Goal: Information Seeking & Learning: Check status

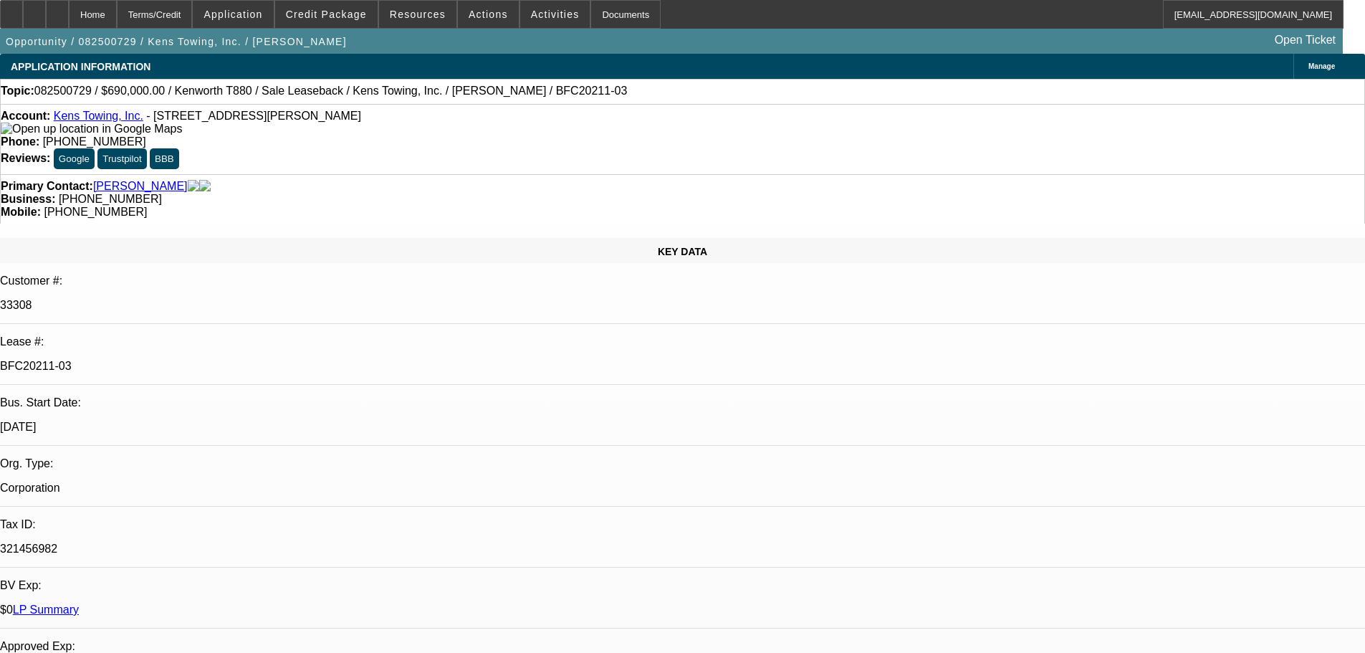
select select "0"
select select "2"
select select "0"
select select "6"
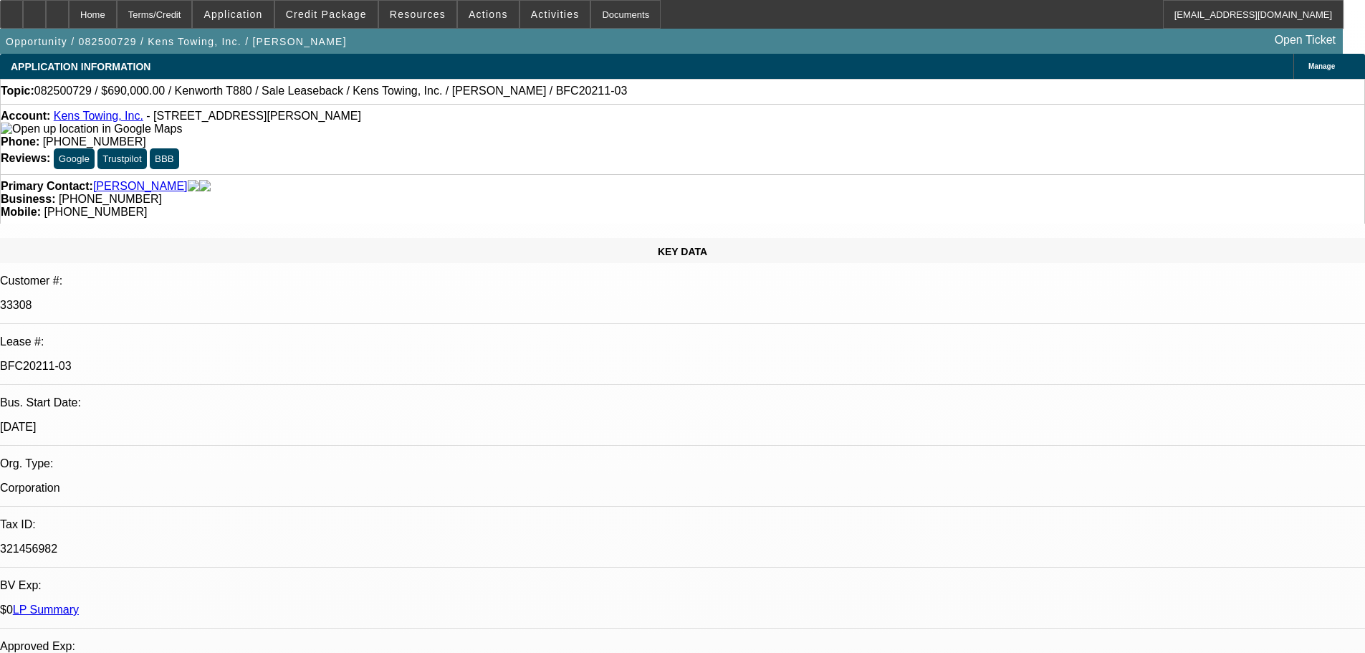
select select "0"
select select "2"
select select "0"
select select "6"
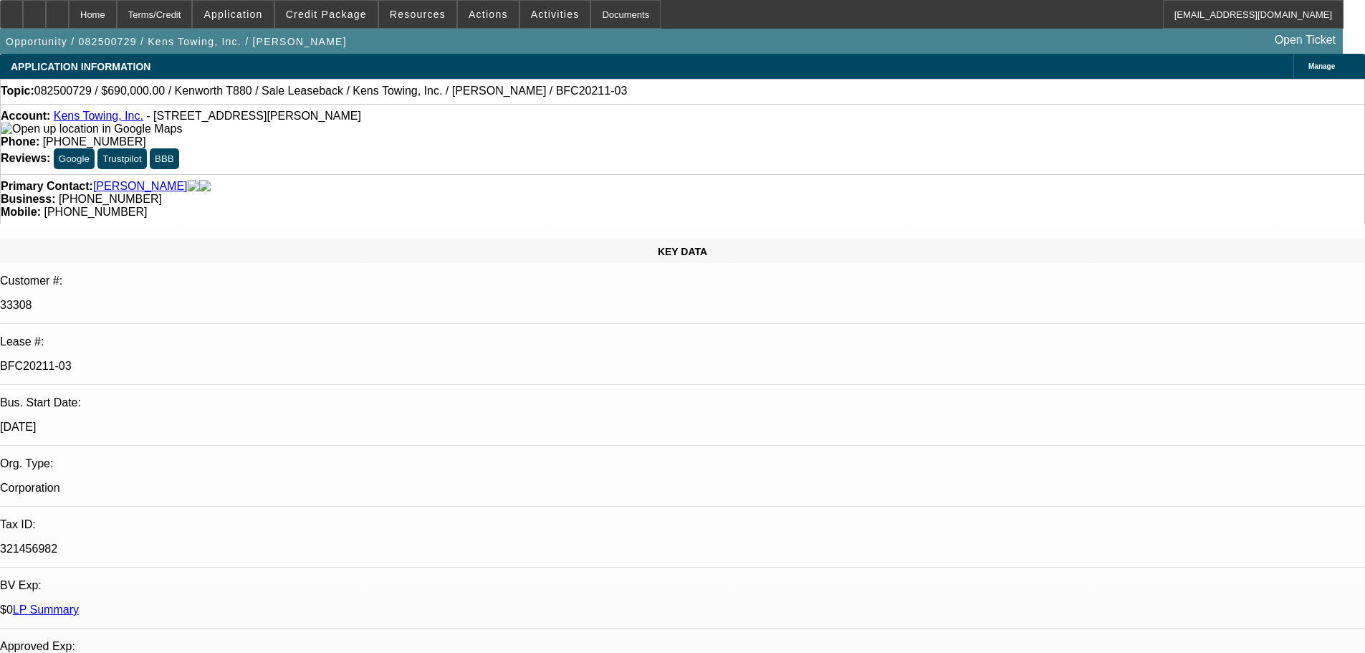
select select "0"
select select "2"
select select "0"
select select "6"
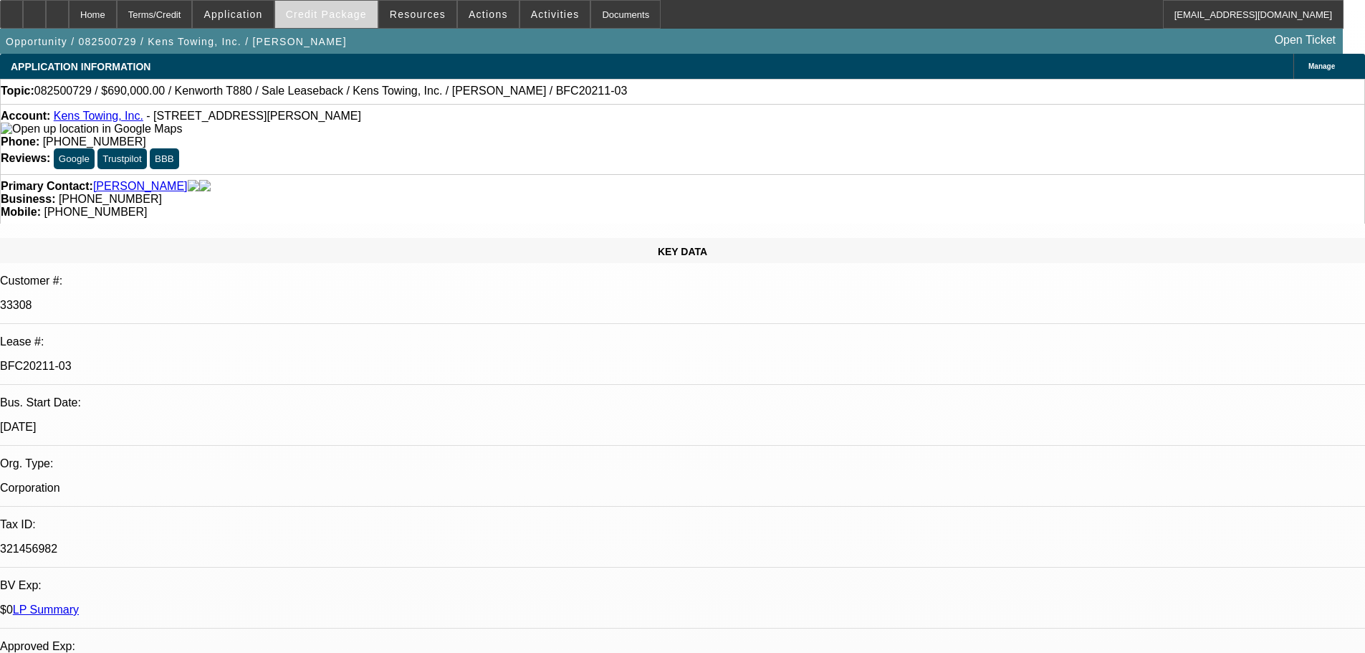
click at [321, 9] on span "Credit Package" at bounding box center [326, 14] width 81 height 11
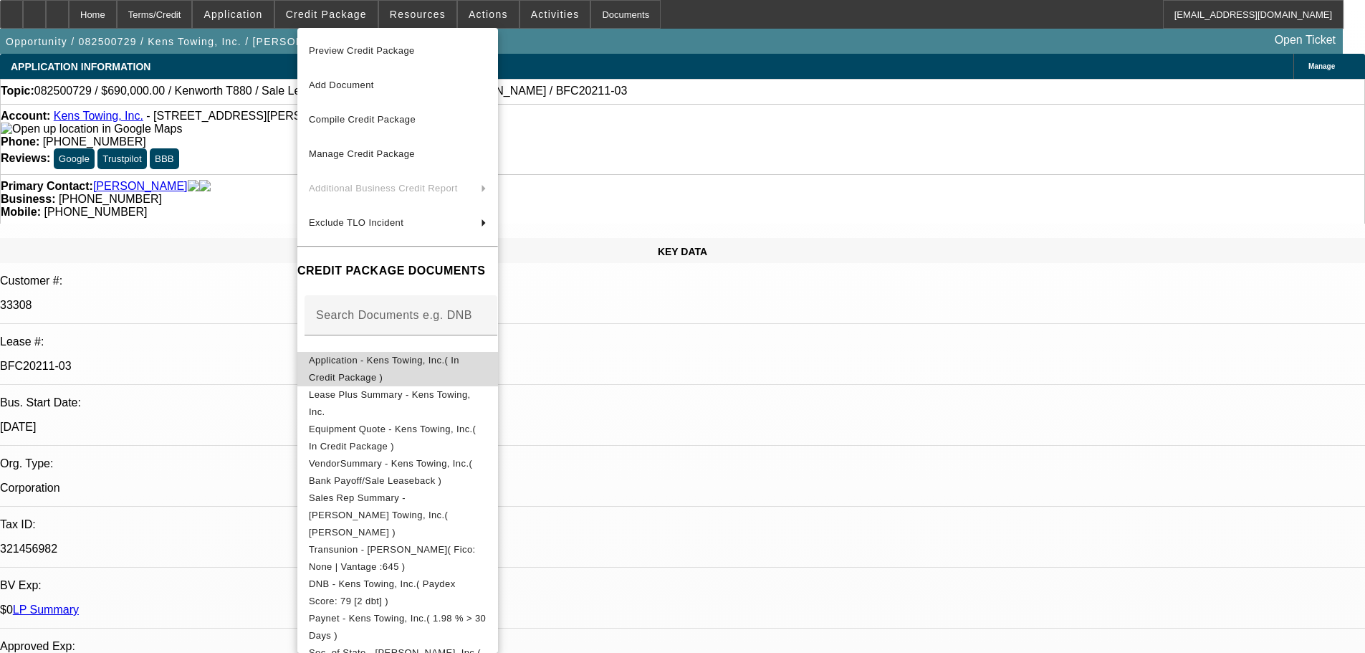
click at [383, 366] on span "Application - Kens Towing, Inc.( In Credit Package )" at bounding box center [384, 369] width 150 height 28
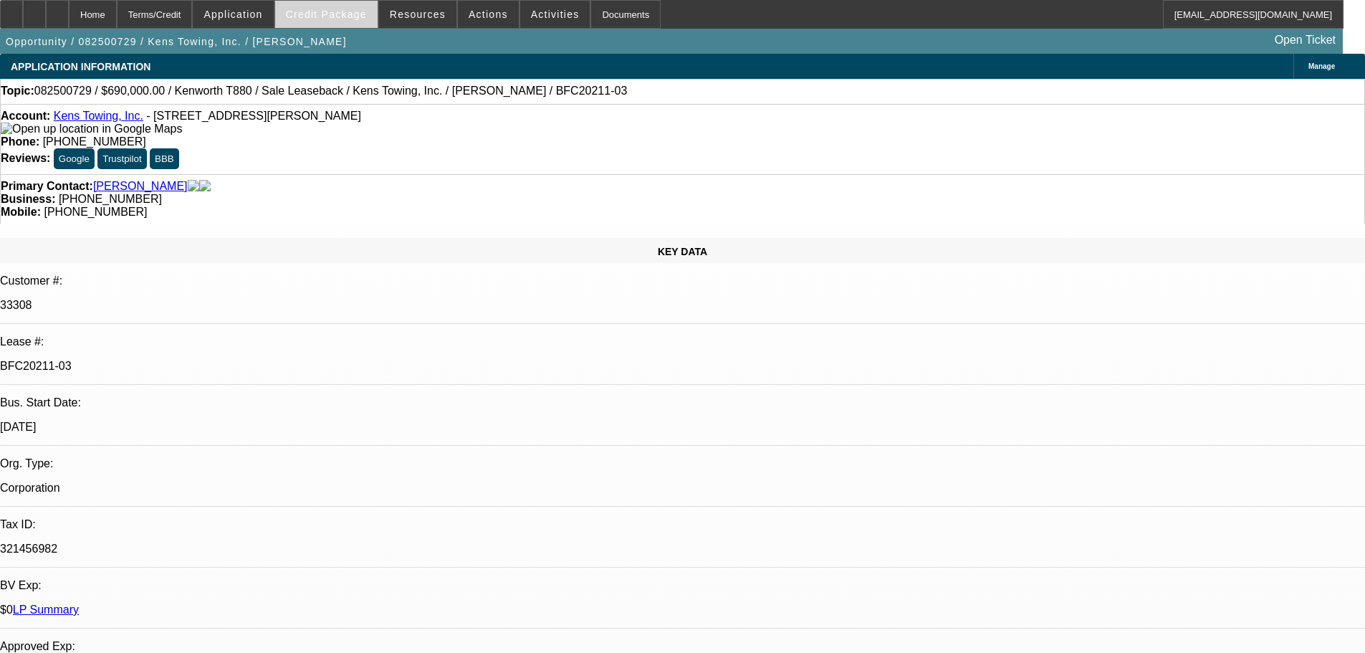
click at [364, 3] on span at bounding box center [326, 14] width 102 height 34
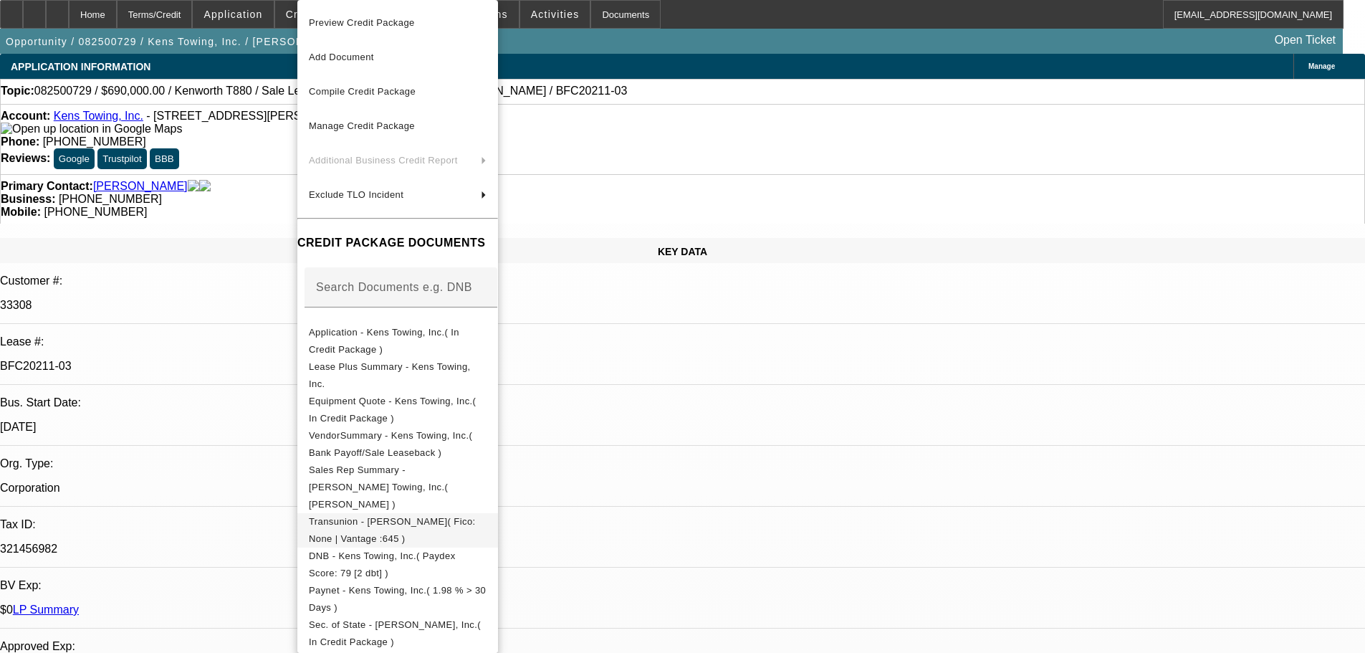
click at [396, 516] on span "Transunion - [PERSON_NAME]( Fico: None | Vantage :645 )" at bounding box center [392, 530] width 167 height 28
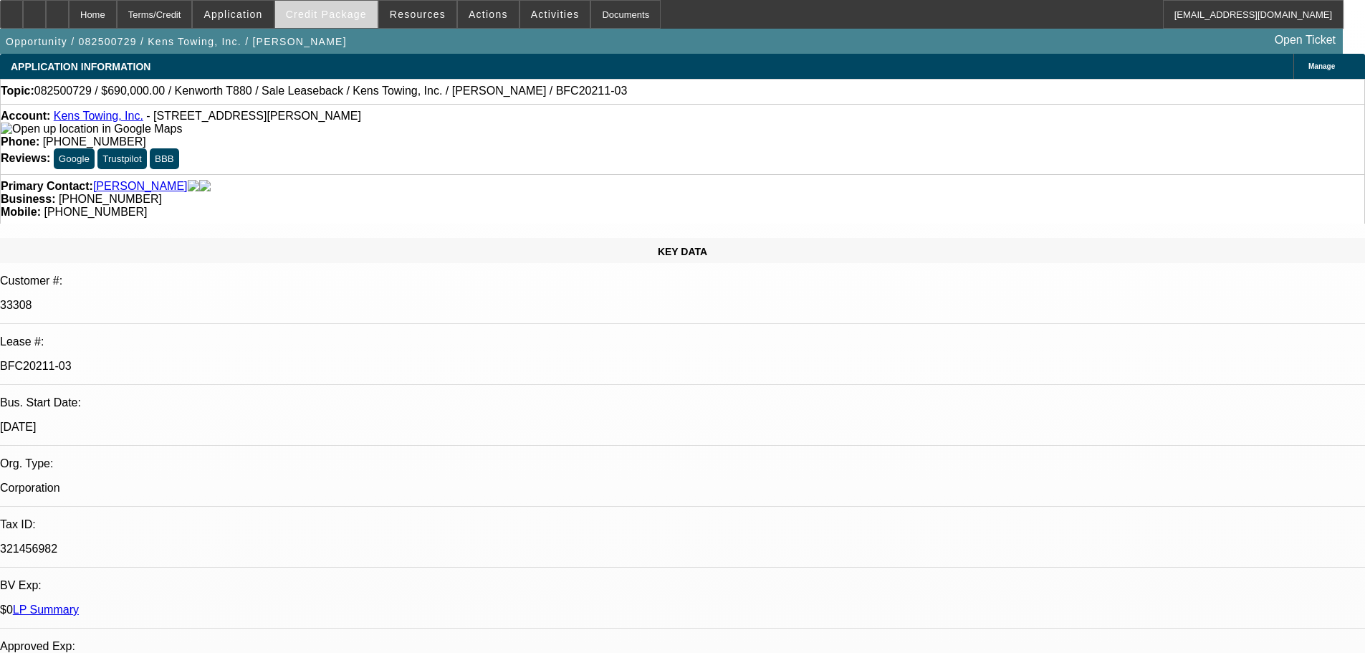
click at [359, 13] on span "Credit Package" at bounding box center [326, 14] width 81 height 11
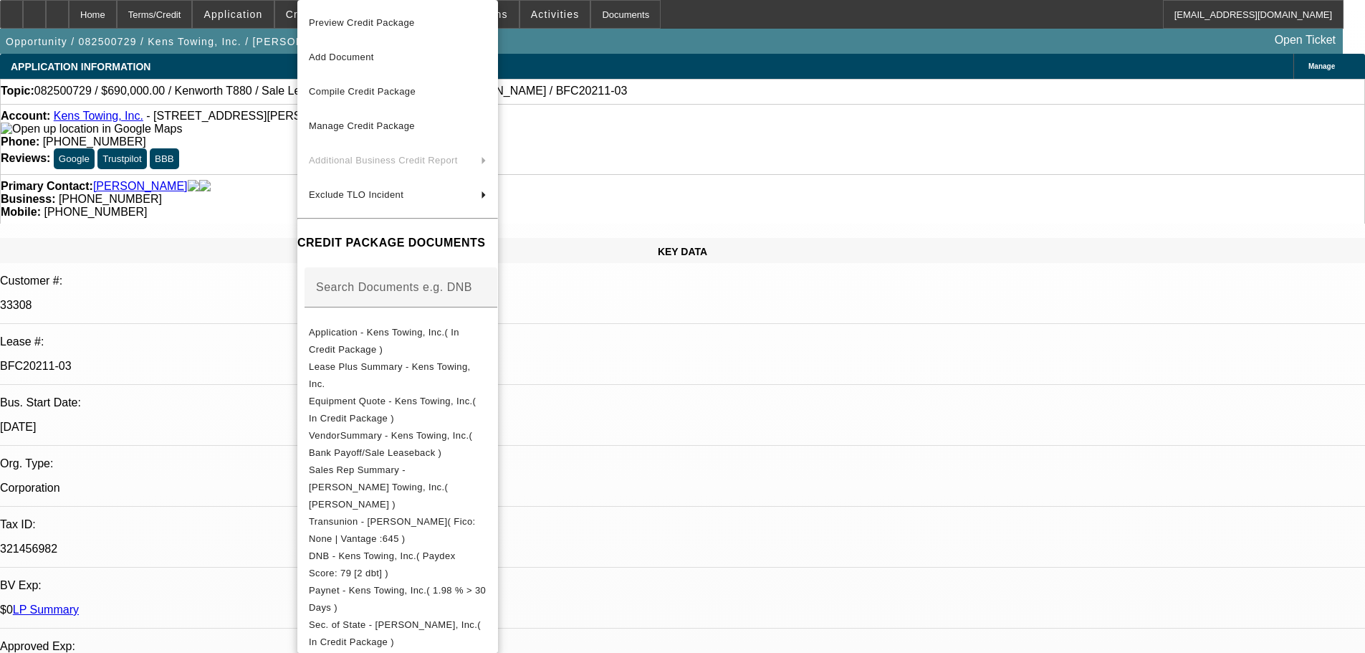
click at [767, 19] on div at bounding box center [682, 326] width 1365 height 653
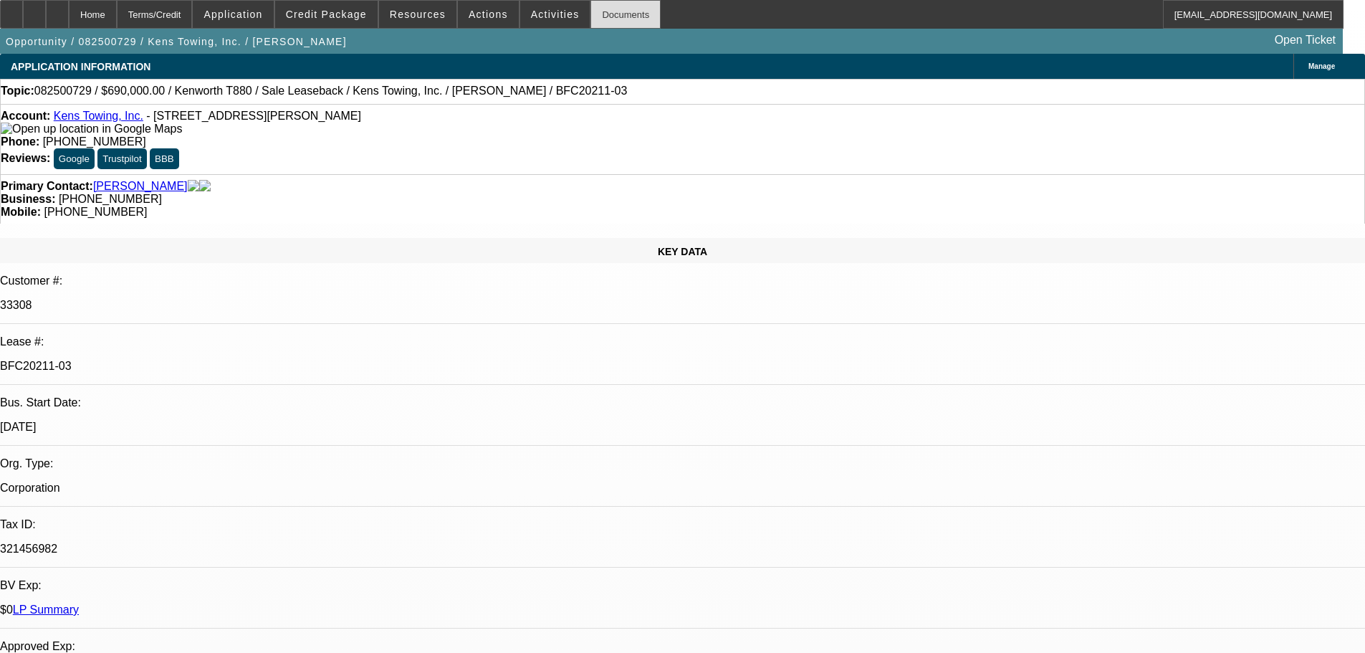
click at [593, 15] on div "Documents" at bounding box center [625, 14] width 70 height 29
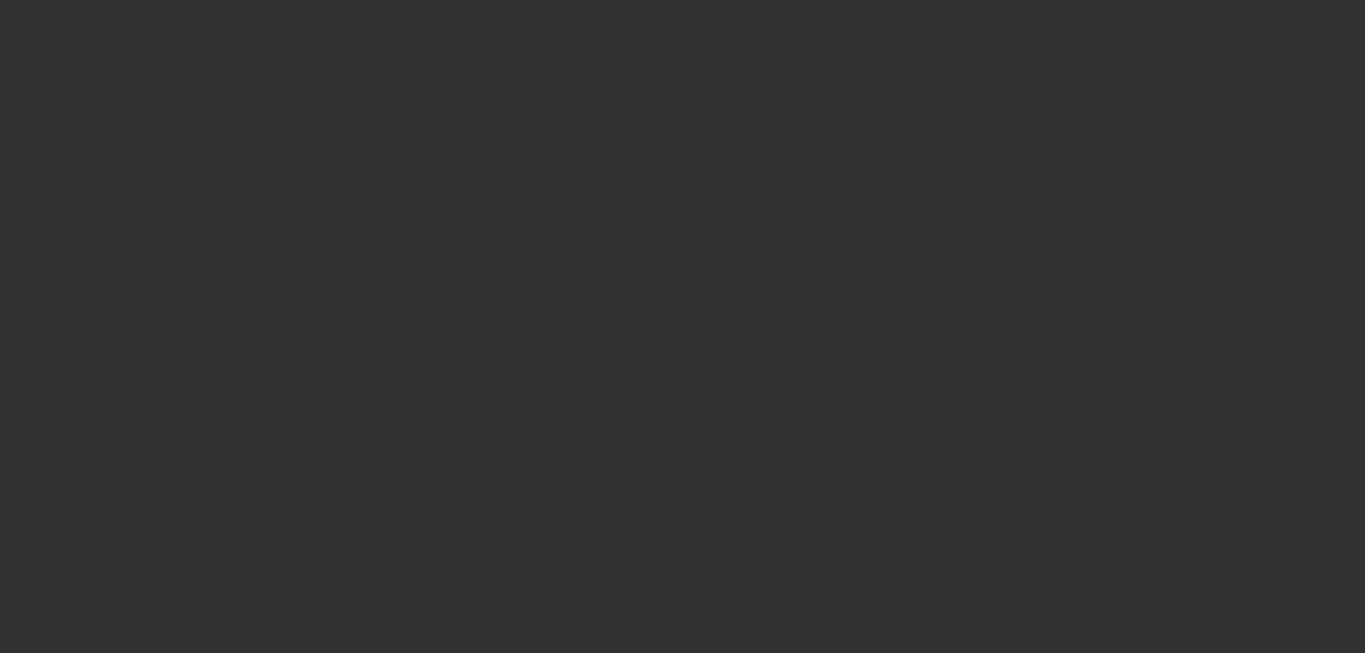
click at [348, 15] on div at bounding box center [682, 326] width 1365 height 653
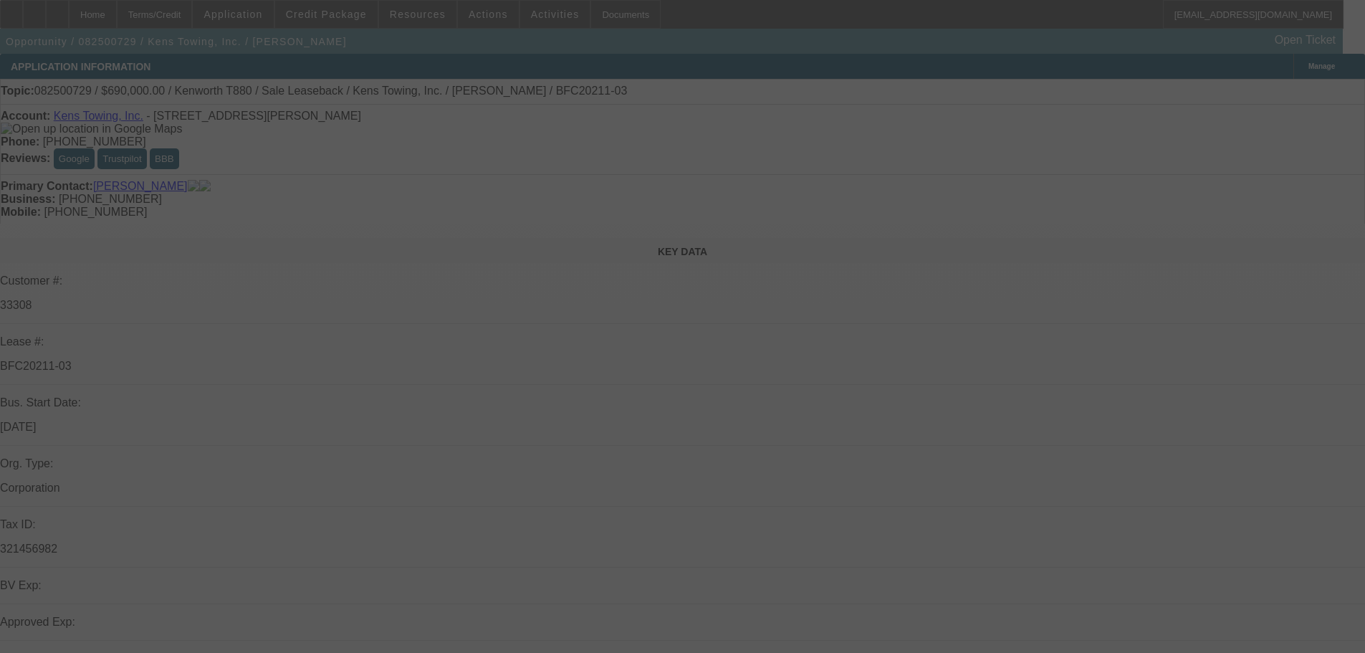
click at [345, 15] on div at bounding box center [682, 326] width 1365 height 653
click at [340, 15] on div at bounding box center [682, 326] width 1365 height 653
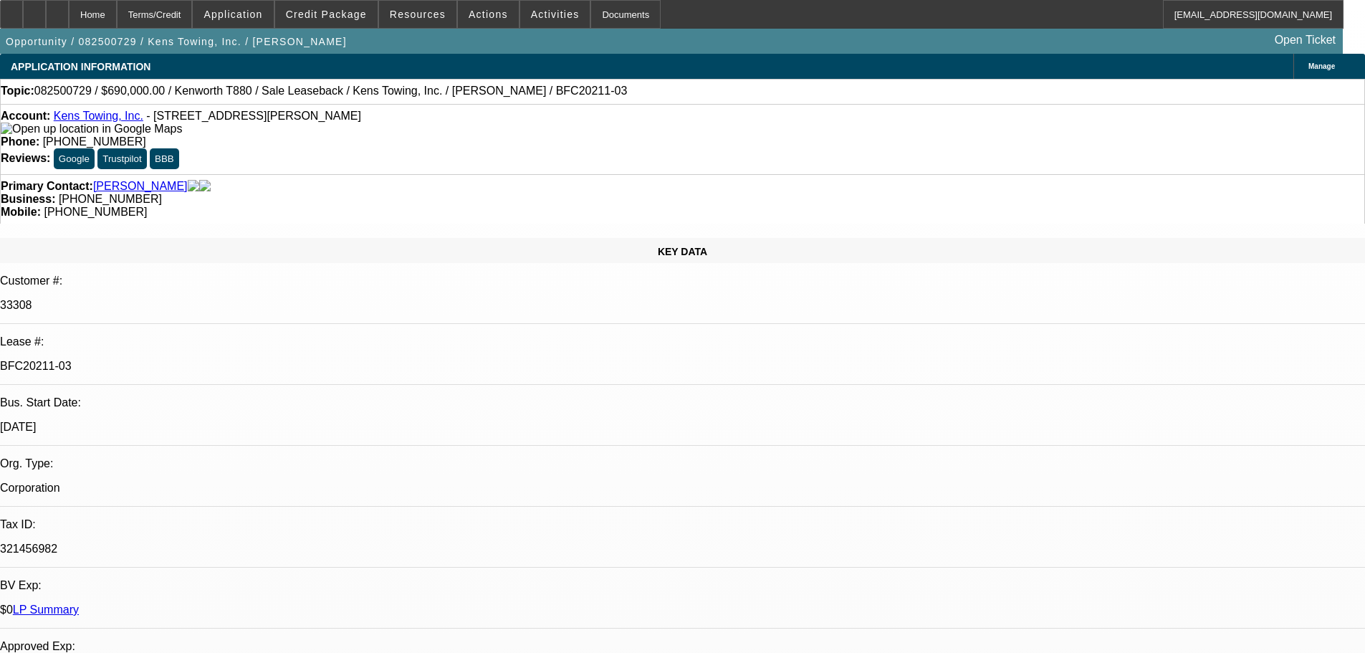
select select "0"
select select "2"
select select "0"
select select "6"
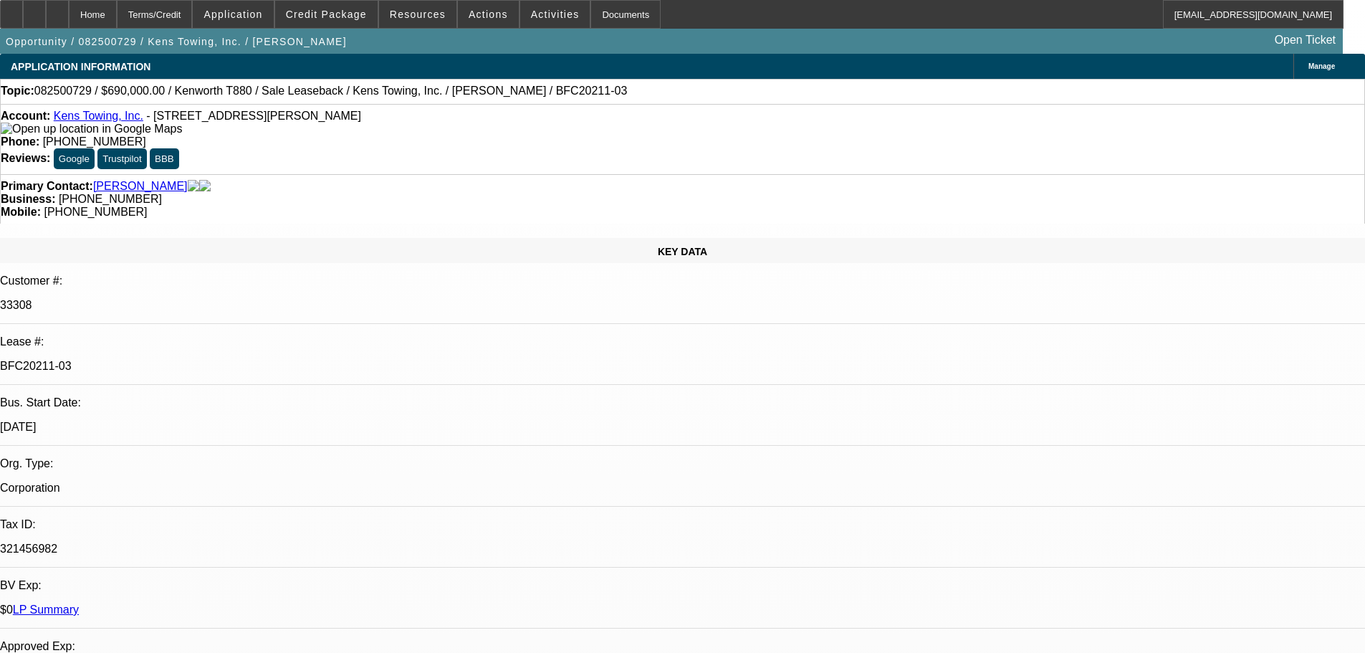
select select "0"
select select "2"
select select "0"
select select "6"
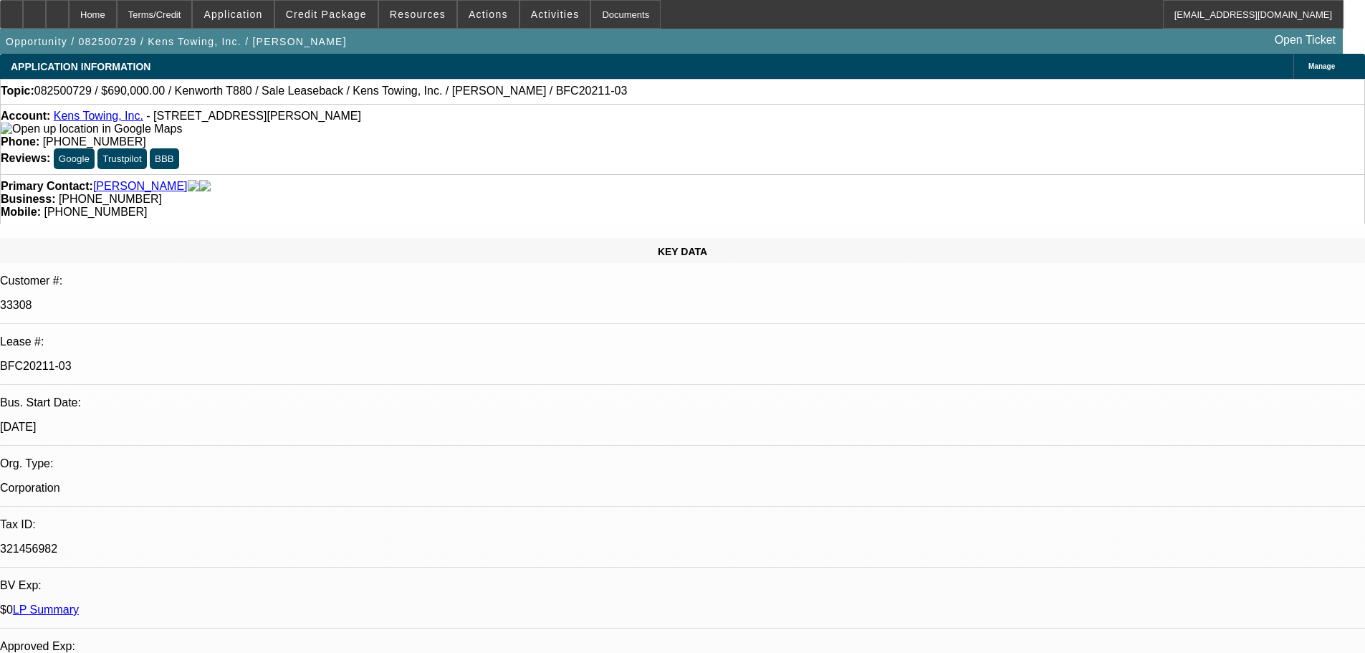
select select "0"
select select "2"
select select "0"
select select "6"
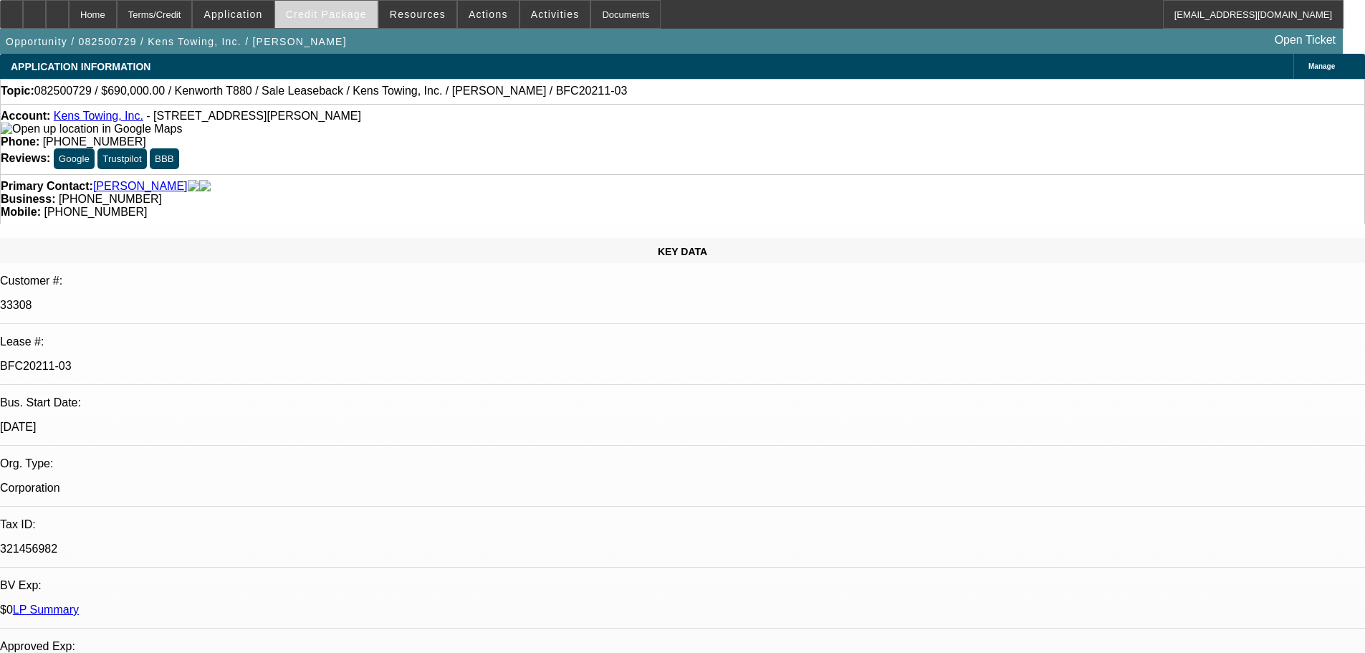
click at [339, 15] on span "Credit Package" at bounding box center [326, 14] width 81 height 11
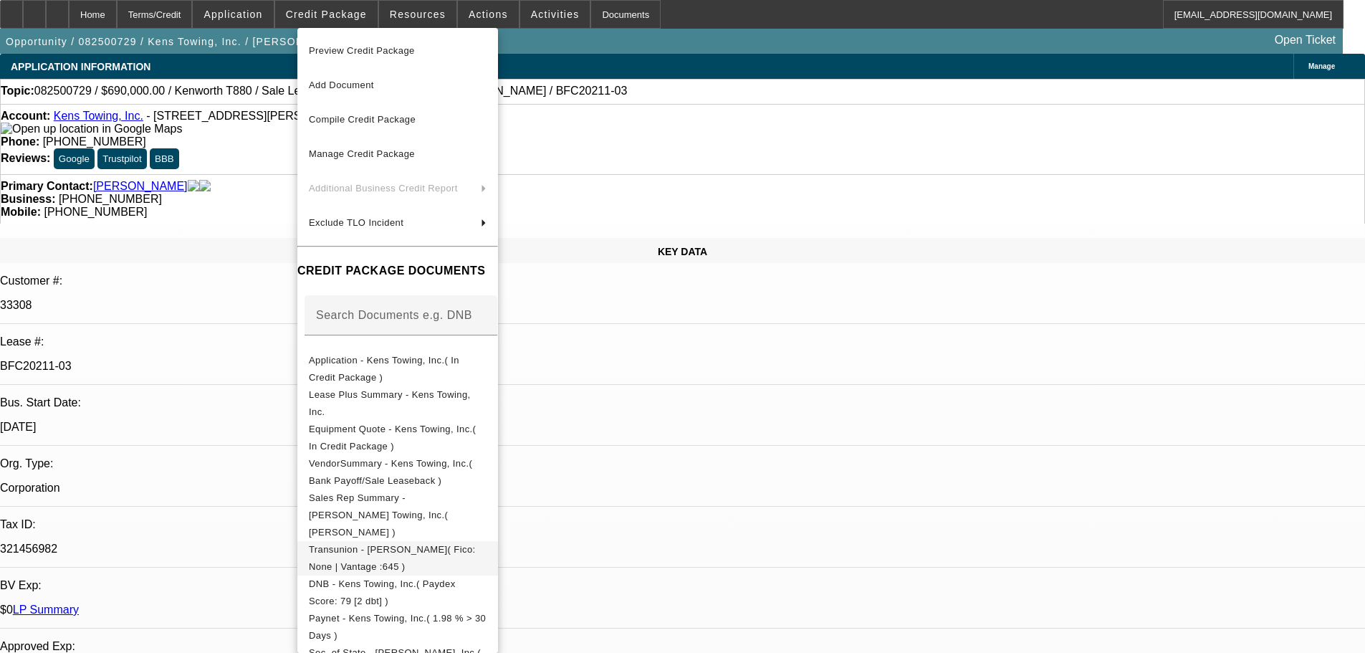
scroll to position [72, 0]
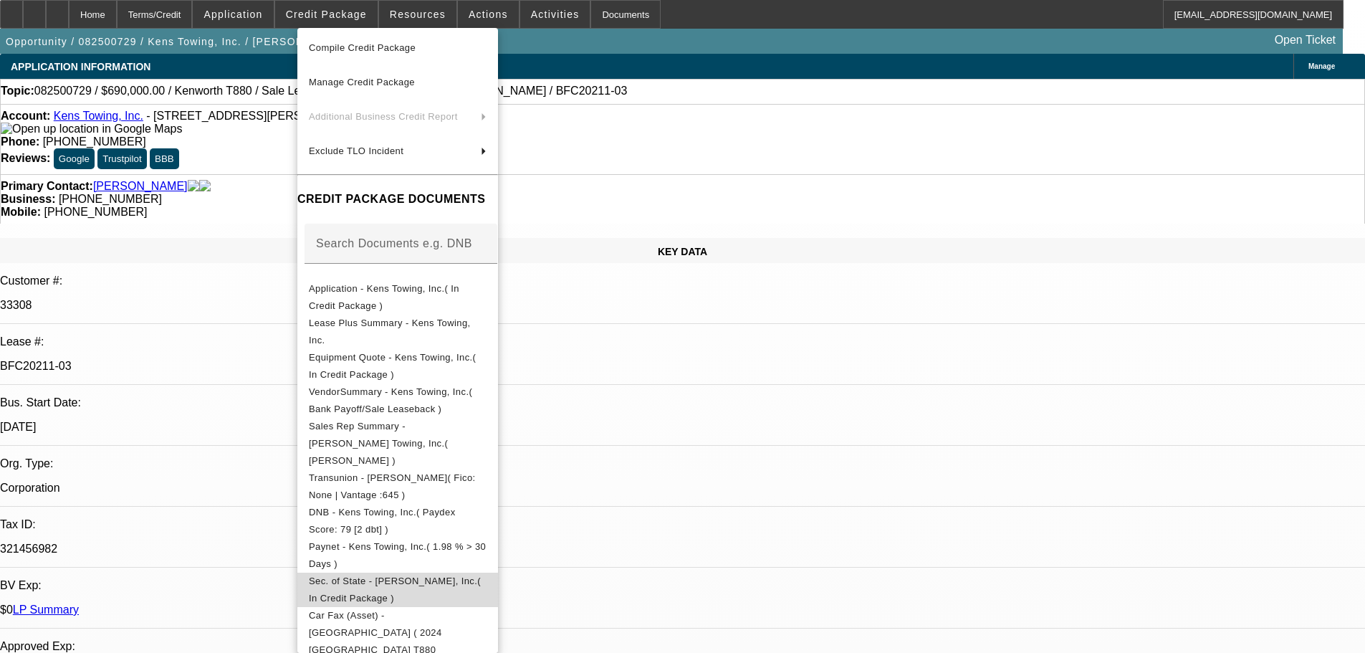
click at [400, 575] on span "Sec. of State - [PERSON_NAME], Inc.( In Credit Package )" at bounding box center [395, 589] width 172 height 28
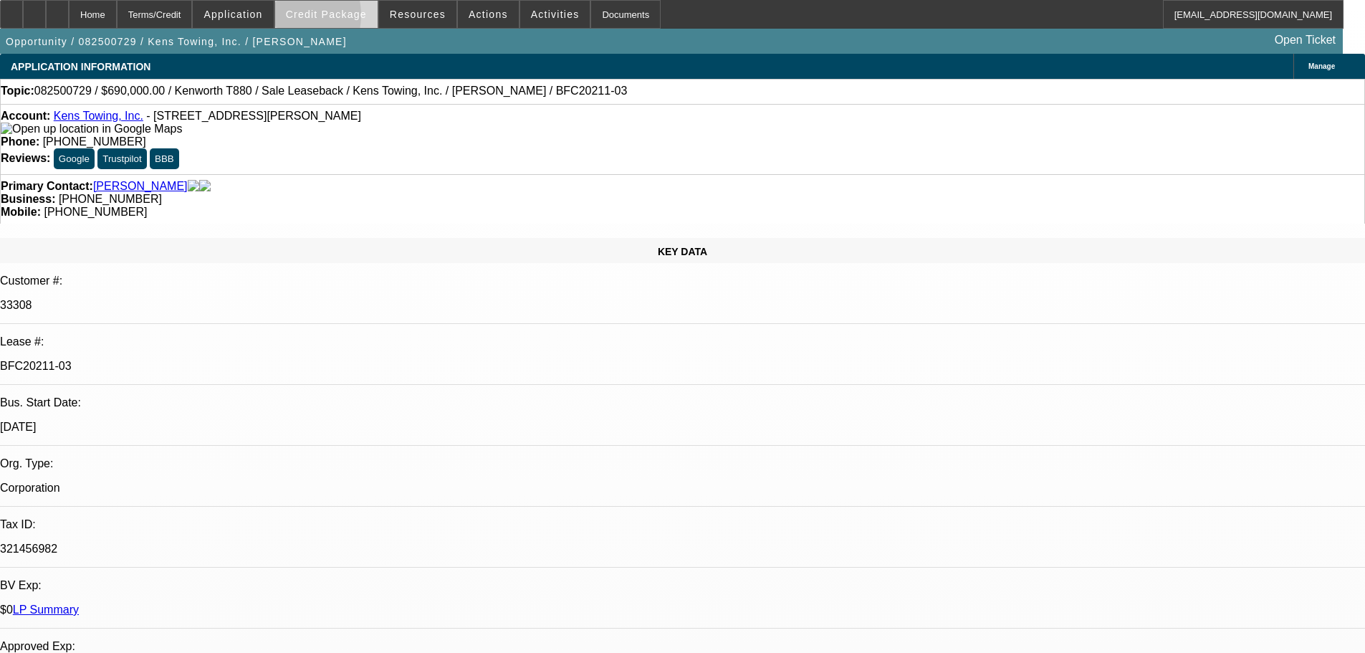
click at [305, 19] on span at bounding box center [326, 14] width 102 height 34
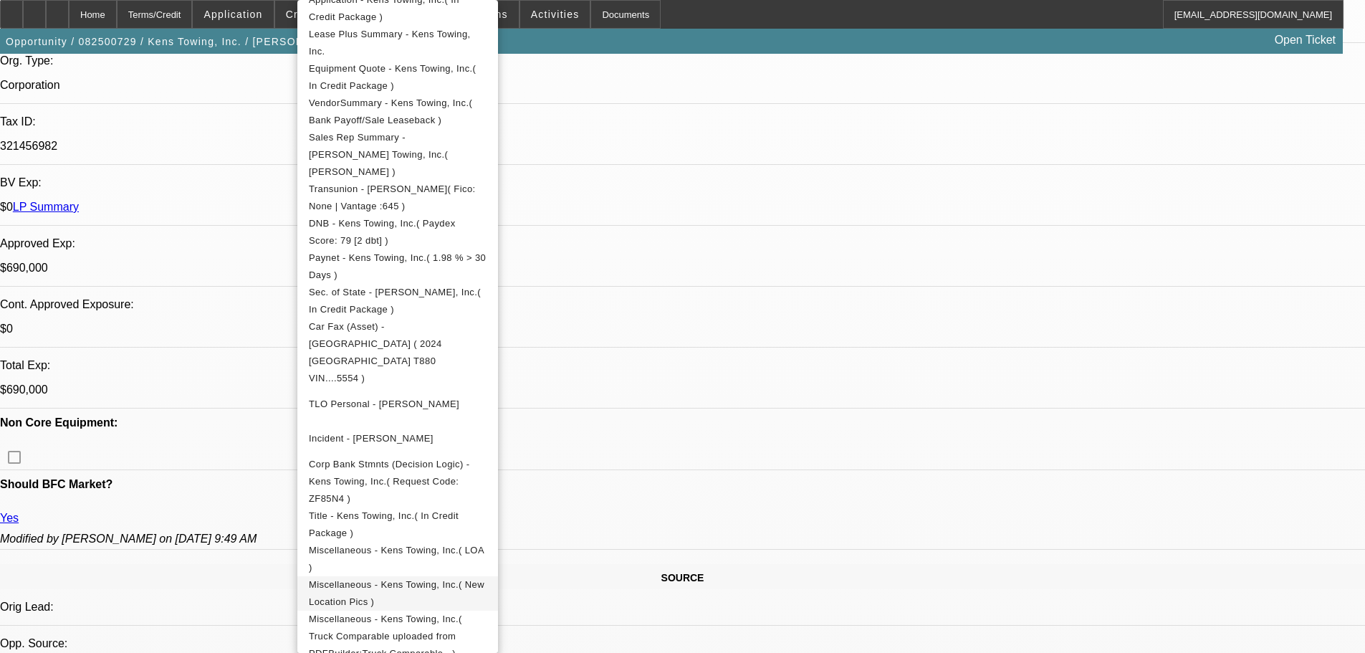
scroll to position [430, 0]
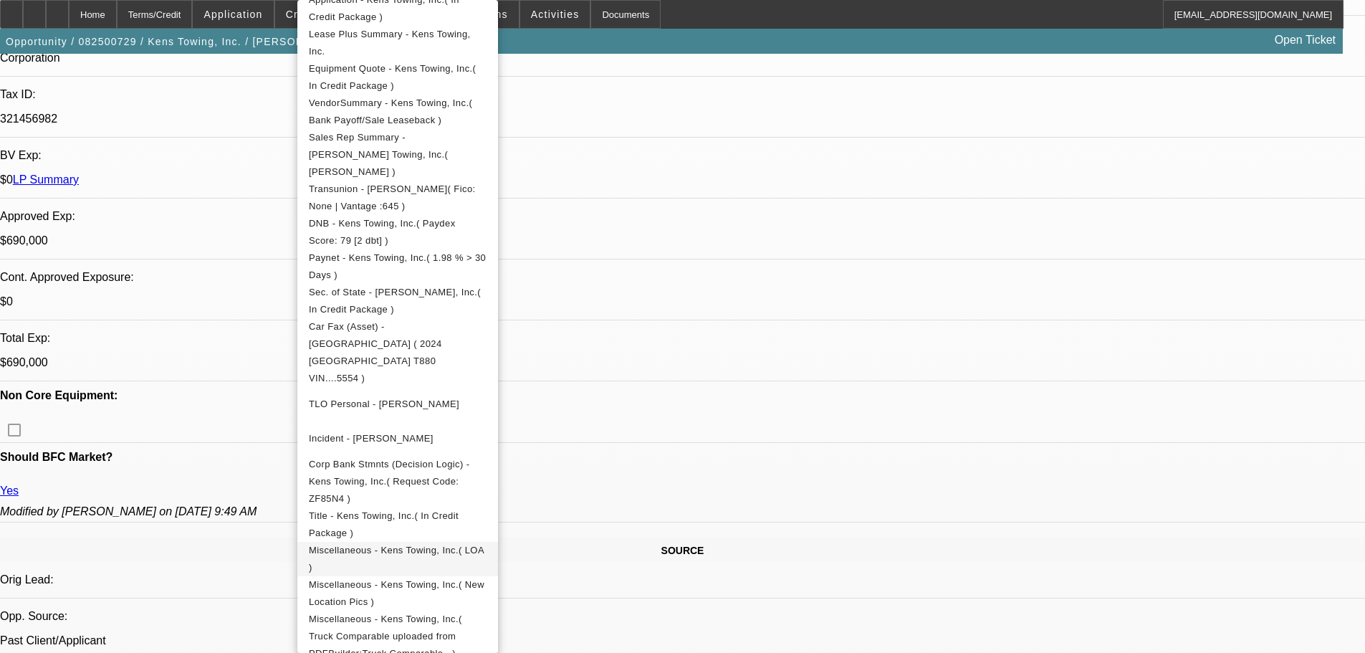
click at [387, 545] on span "Miscellaneous - Kens Towing, Inc.( LOA )" at bounding box center [396, 559] width 175 height 28
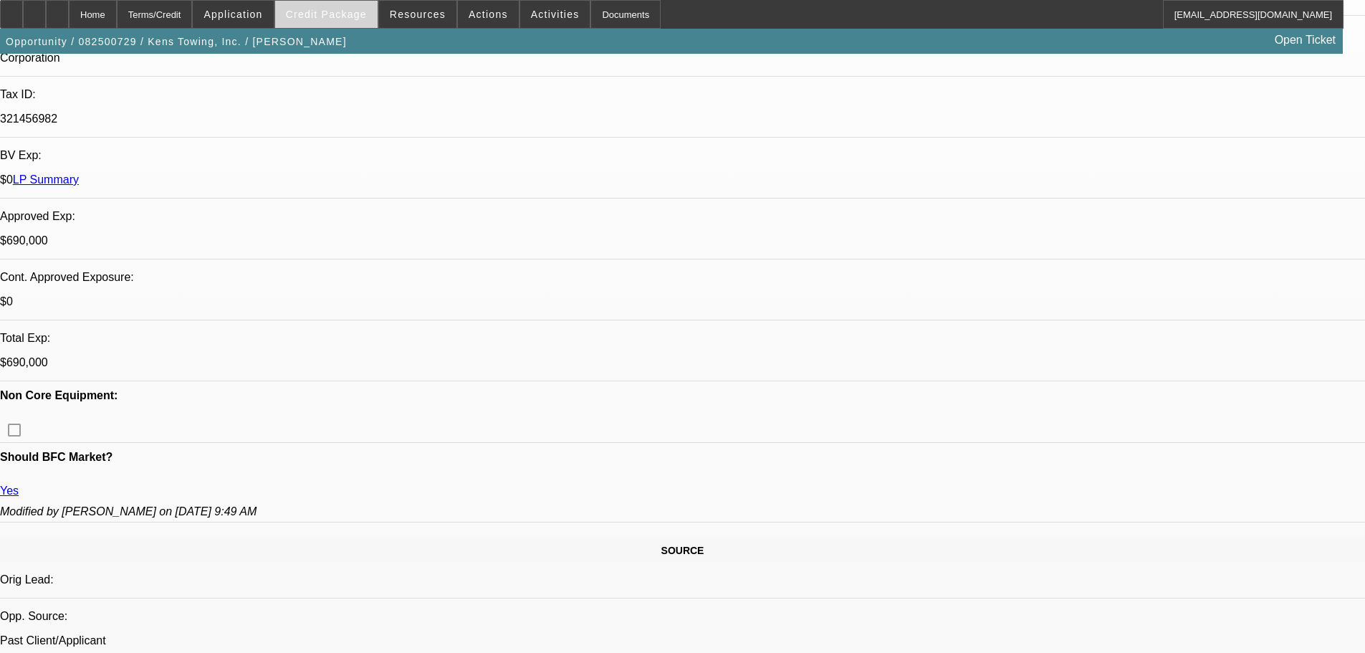
click at [335, 19] on span "Credit Package" at bounding box center [326, 14] width 81 height 11
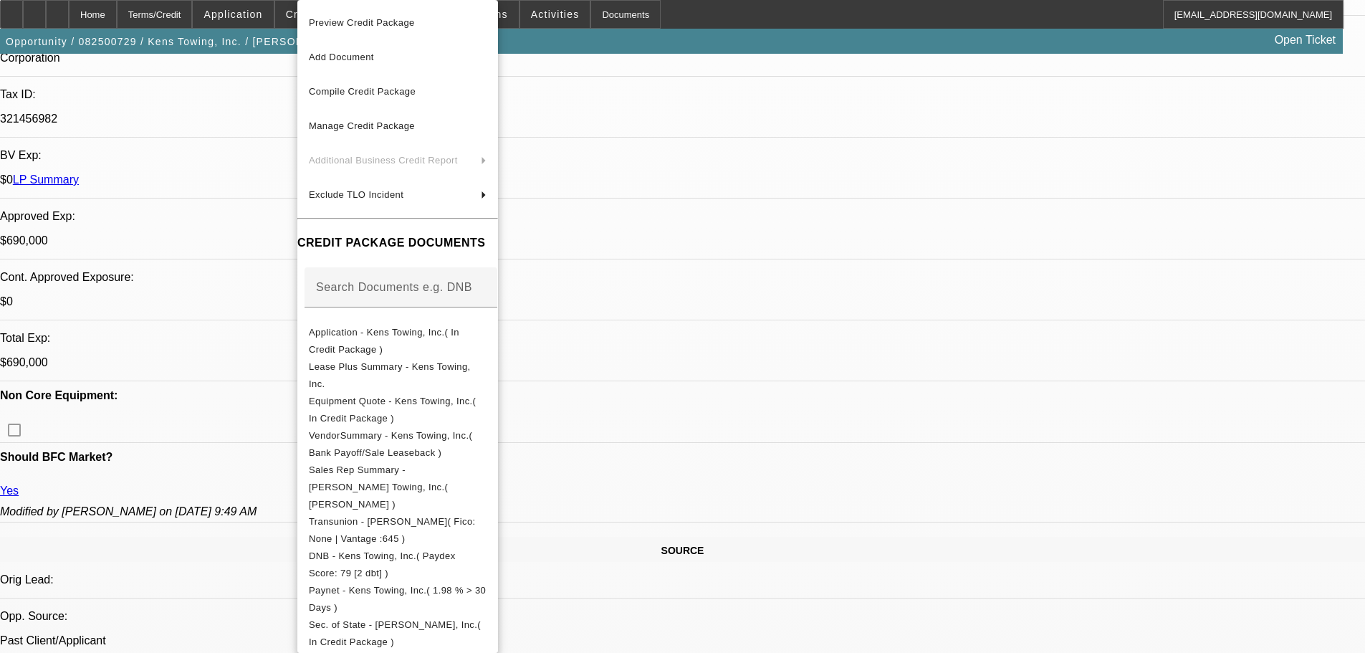
click at [257, 14] on div at bounding box center [682, 326] width 1365 height 653
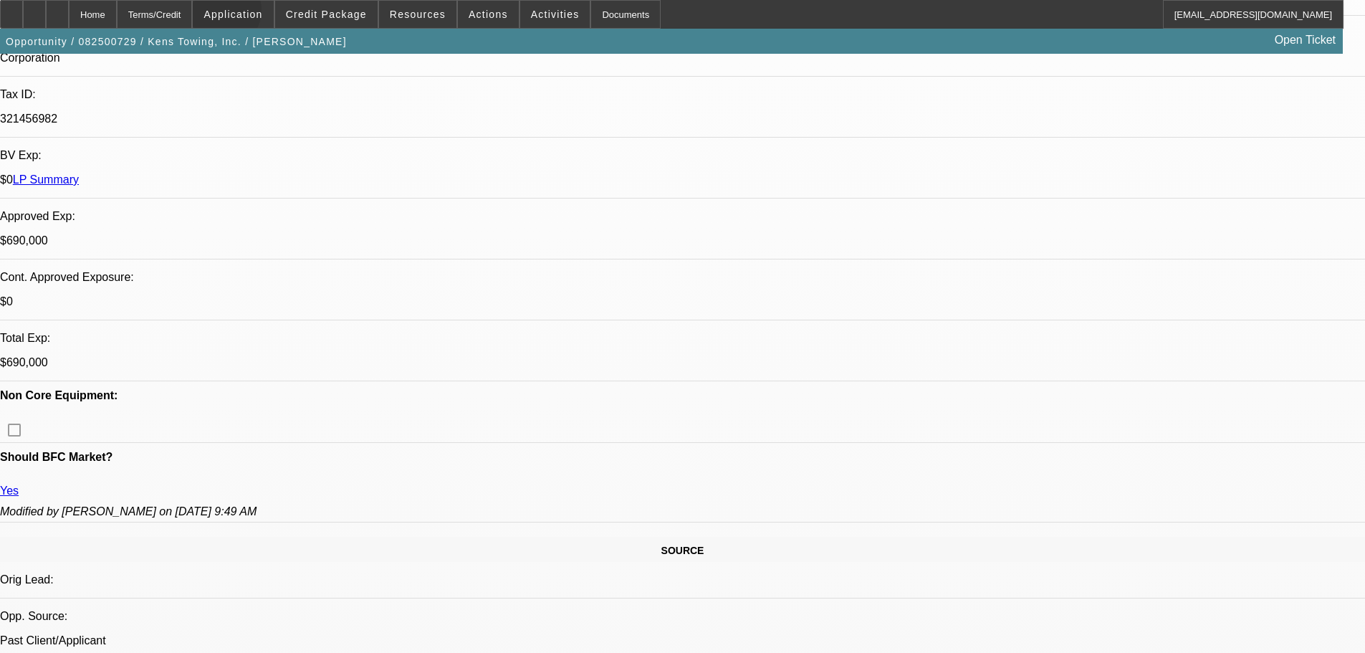
click at [257, 14] on span "Application" at bounding box center [232, 14] width 59 height 11
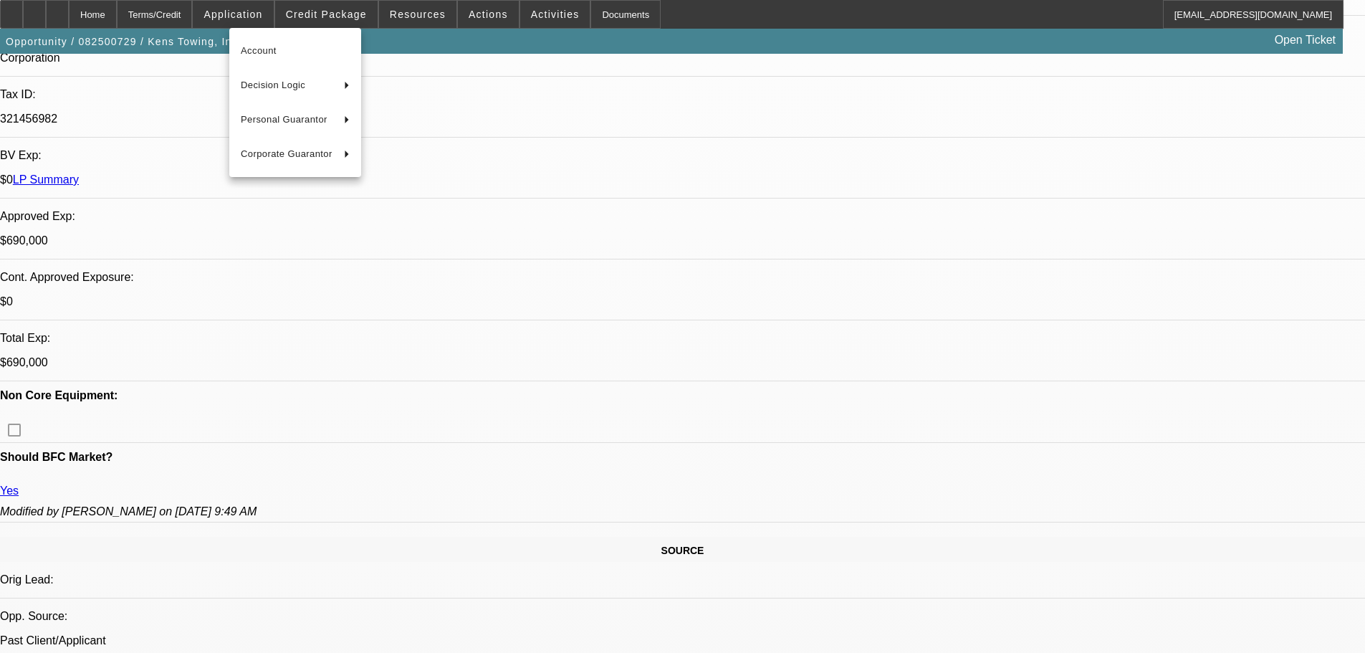
click at [183, 11] on div at bounding box center [682, 326] width 1365 height 653
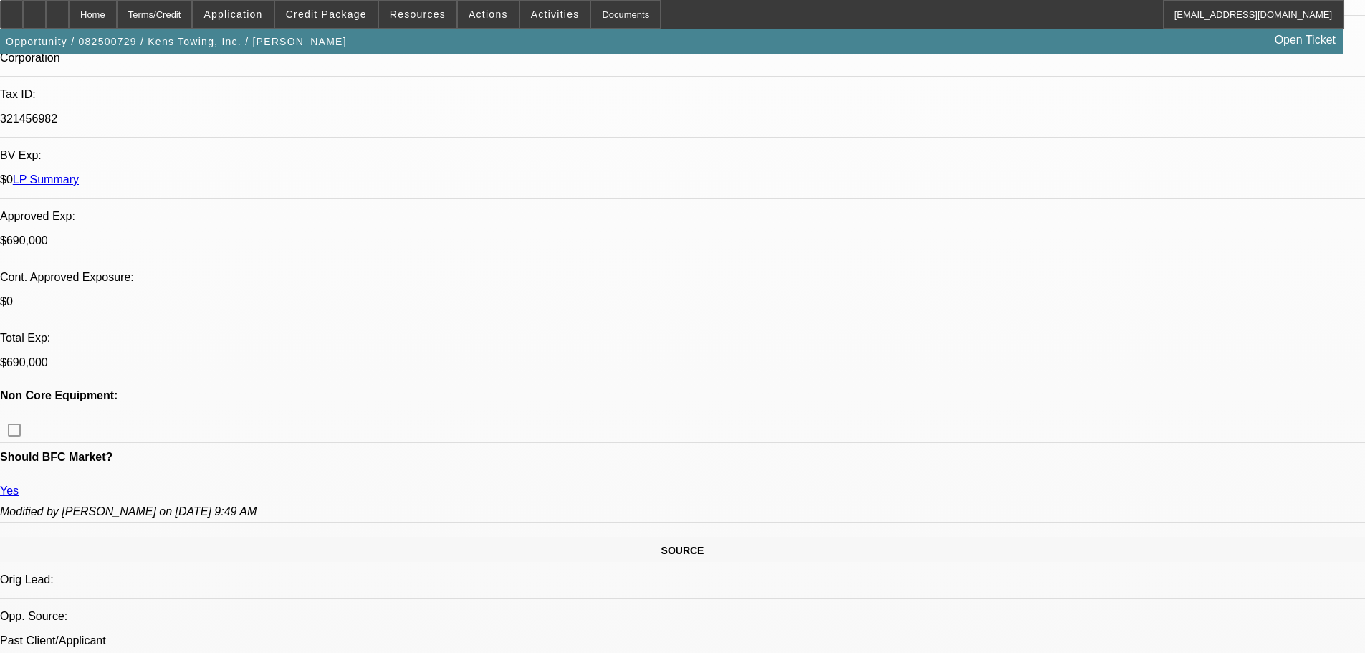
click at [183, 11] on div "Terms/Credit" at bounding box center [155, 14] width 76 height 29
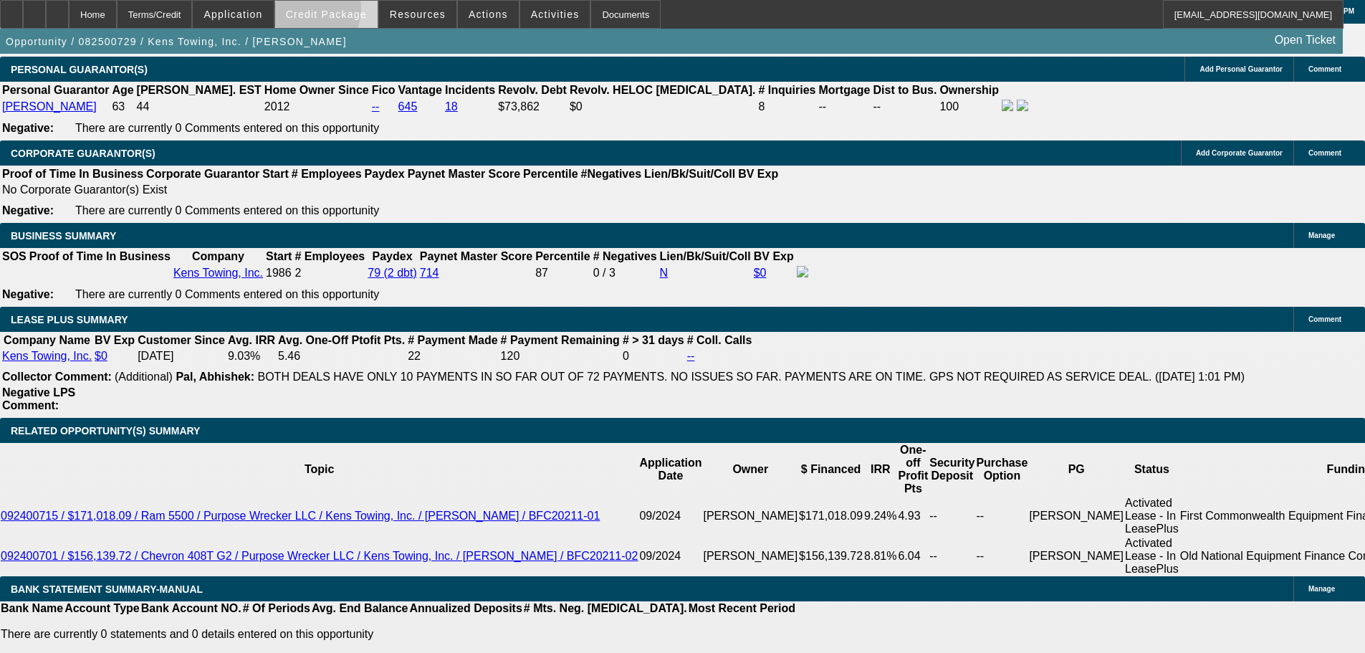
click at [320, 11] on span "Credit Package" at bounding box center [326, 14] width 81 height 11
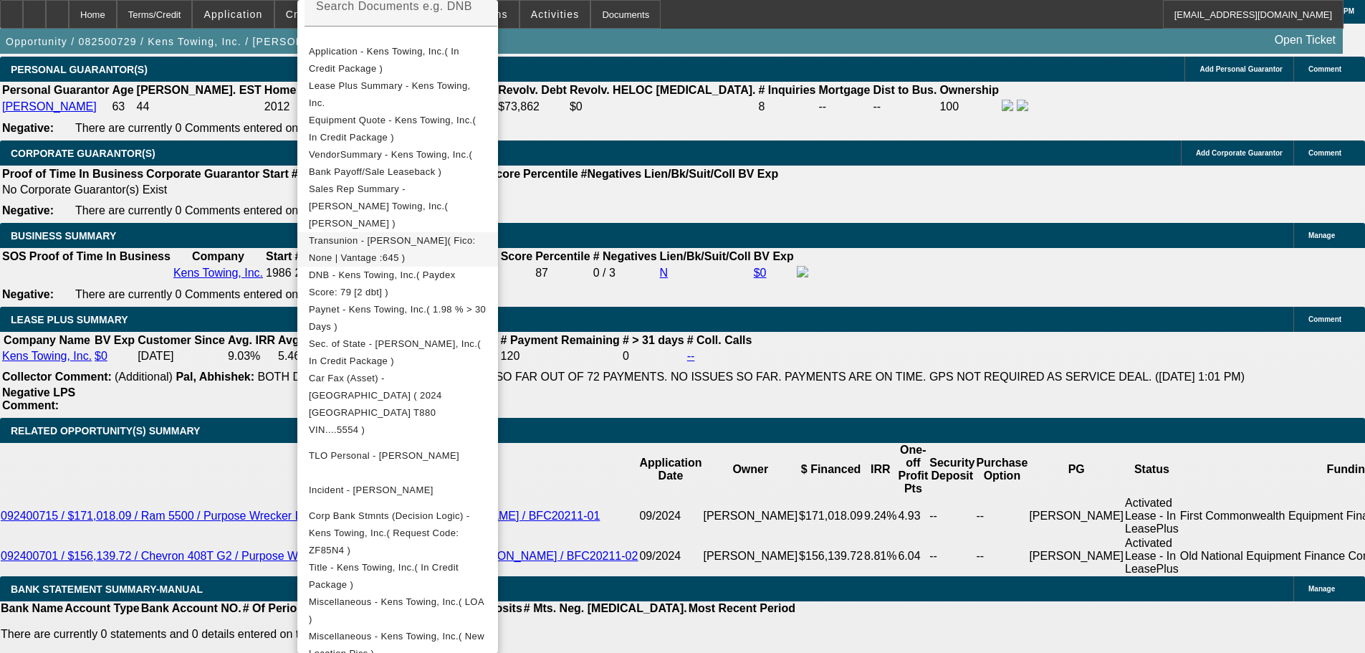
scroll to position [287, 0]
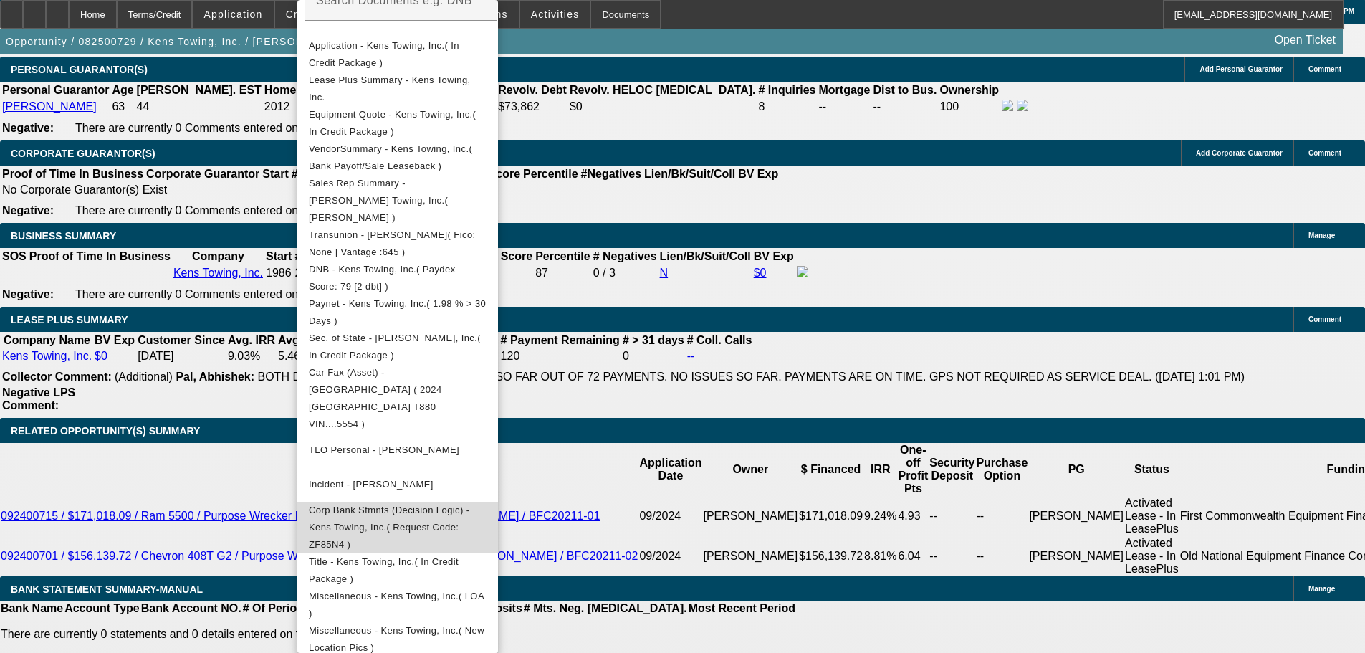
click at [375, 504] on span "Corp Bank Stmnts (Decision Logic) - Kens Towing, Inc.( Request Code: ZF85N4 )" at bounding box center [389, 526] width 161 height 45
